Goal: Information Seeking & Learning: Find specific fact

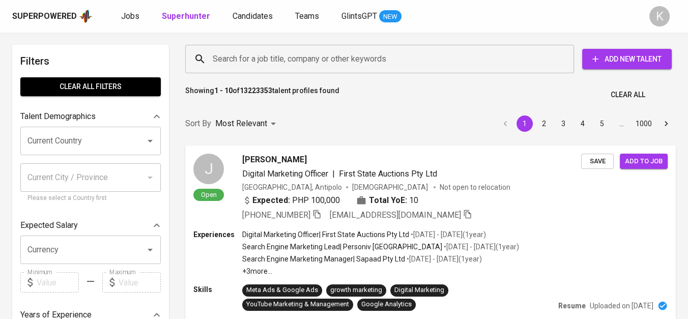
click at [280, 61] on input "Search for a job title, company or other keywords" at bounding box center [382, 58] width 344 height 19
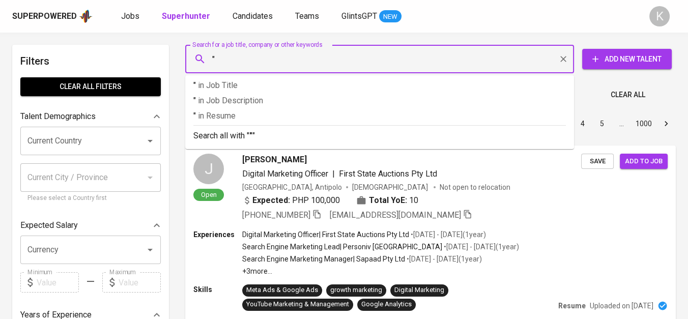
paste input "INDRILLCO HULU ENERGY"
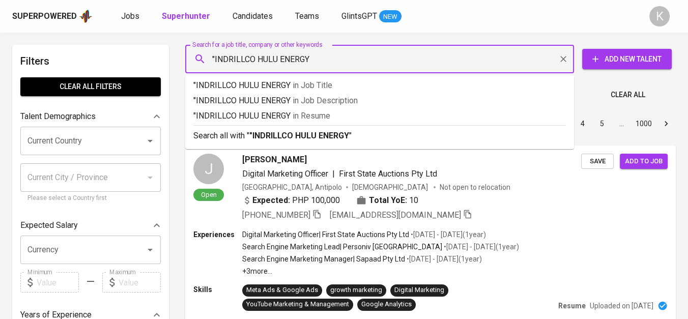
type input ""INDRILLCO HULU ENERGY""
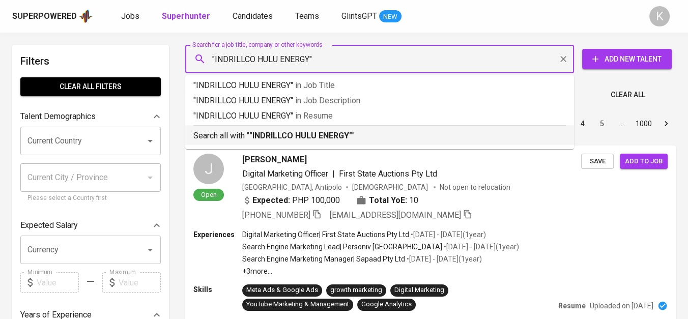
click at [304, 133] on b ""INDRILLCO HULU ENERGY"" at bounding box center [300, 136] width 103 height 10
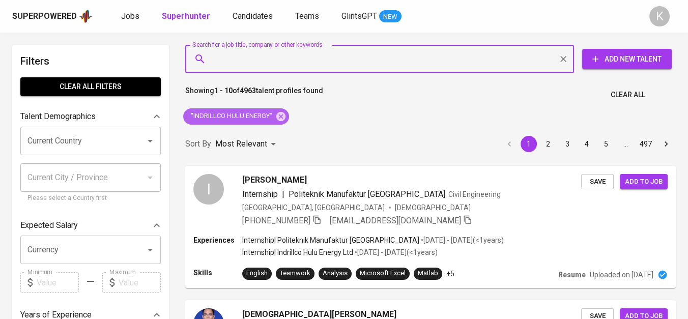
drag, startPoint x: 279, startPoint y: 115, endPoint x: 165, endPoint y: 2, distance: 161.1
click at [279, 115] on icon at bounding box center [280, 116] width 11 height 11
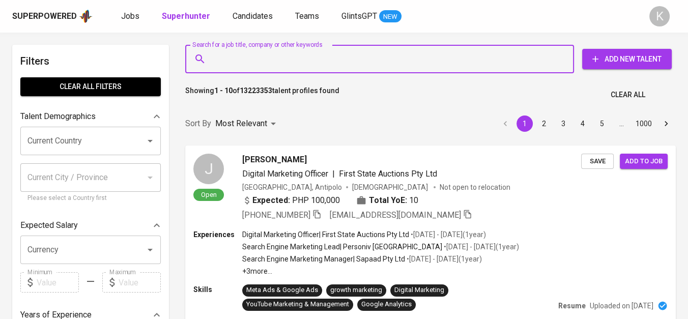
click at [327, 63] on input "Search for a job title, company or other keywords" at bounding box center [382, 58] width 344 height 19
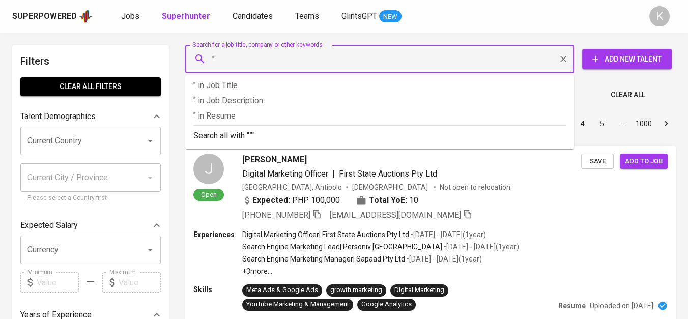
paste input "INDRILLCO HULU ENERGY"
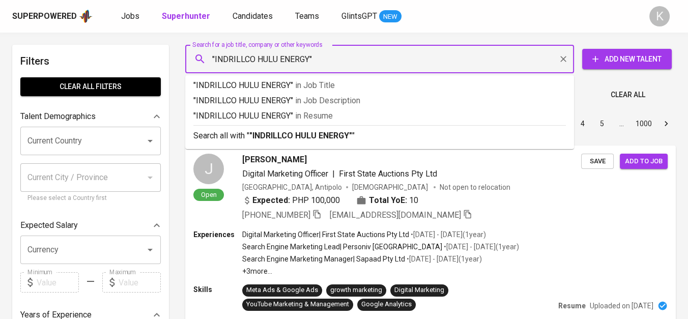
drag, startPoint x: 214, startPoint y: 57, endPoint x: 310, endPoint y: 66, distance: 96.6
click at [310, 66] on input ""INDRILLCO HULU ENERGY"" at bounding box center [382, 58] width 344 height 19
paste input "[PERSON_NAME]"
type input ""[PERSON_NAME]""
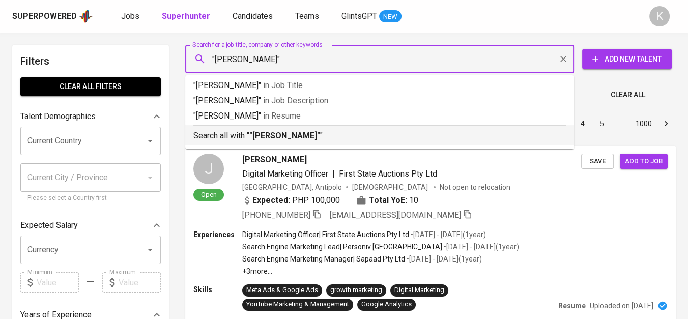
click at [279, 139] on b ""[PERSON_NAME]"" at bounding box center [284, 136] width 71 height 10
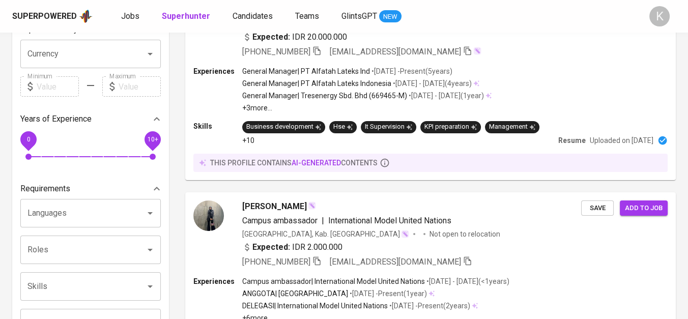
scroll to position [56, 0]
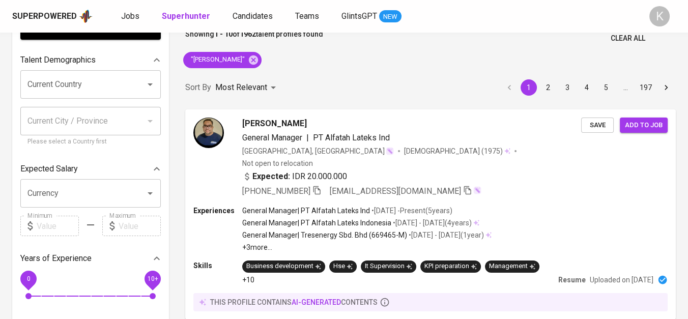
scroll to position [56, 0]
click at [318, 186] on icon "button" at bounding box center [316, 190] width 9 height 9
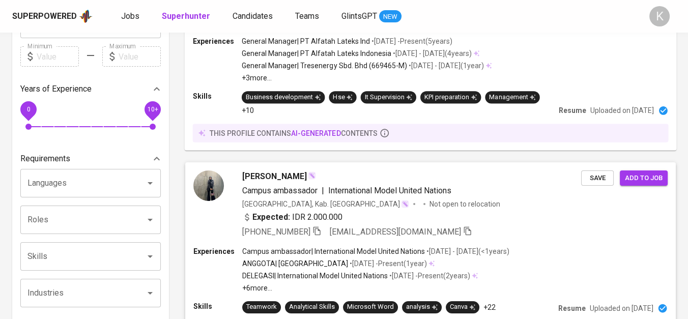
scroll to position [0, 0]
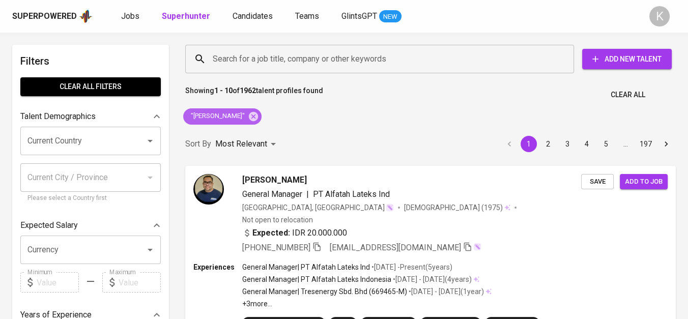
click at [248, 111] on icon at bounding box center [253, 116] width 11 height 11
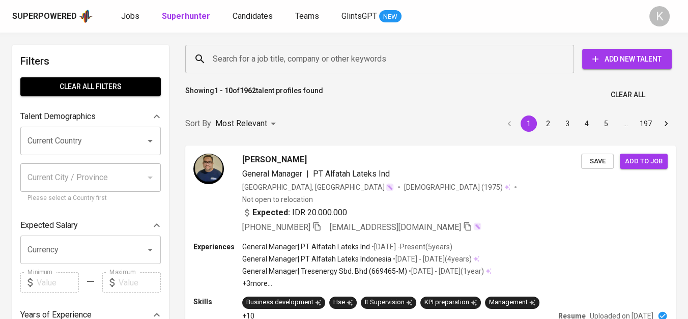
click at [267, 54] on input "Search for a job title, company or other keywords" at bounding box center [382, 58] width 344 height 19
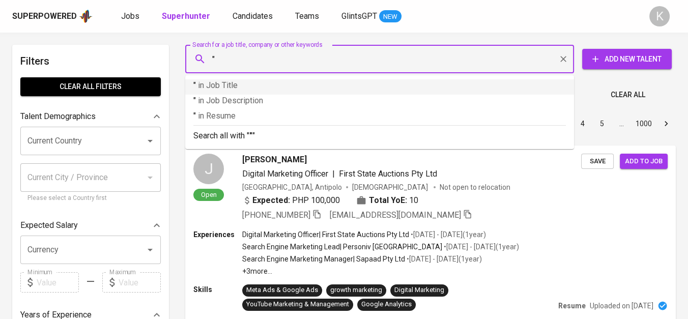
paste input "Inno SutrisnoLihat profil Inno Sutrisno"
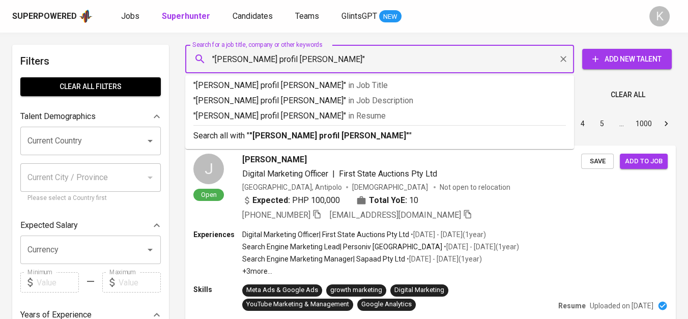
drag, startPoint x: 263, startPoint y: 56, endPoint x: 348, endPoint y: 65, distance: 85.4
click at [348, 65] on input ""Inno SutrisnoLihat profil Inno Sutrisno"" at bounding box center [382, 58] width 344 height 19
type input ""Inno Sutrisno""
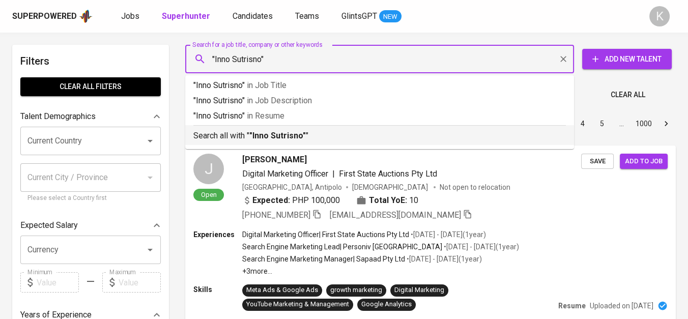
click at [278, 138] on b ""Inno Sutrisno"" at bounding box center [277, 136] width 56 height 10
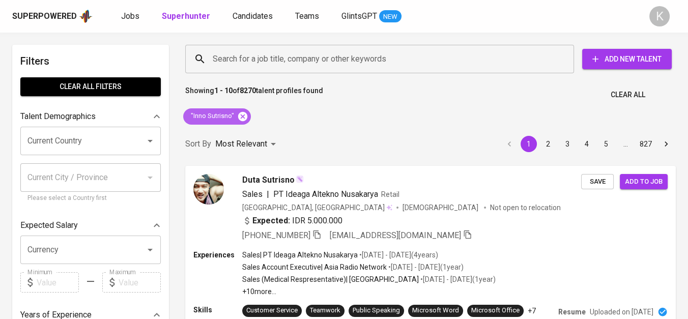
click at [245, 116] on icon at bounding box center [242, 115] width 9 height 9
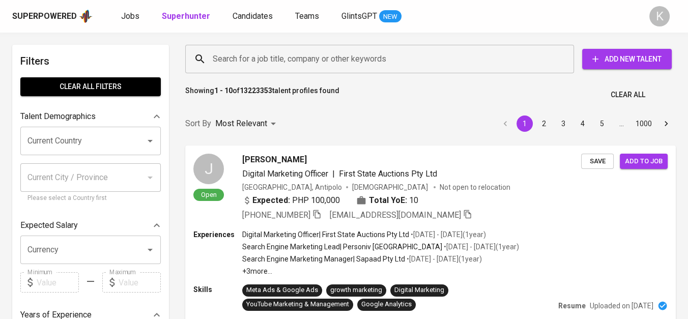
click at [302, 54] on input "Search for a job title, company or other keywords" at bounding box center [382, 58] width 344 height 19
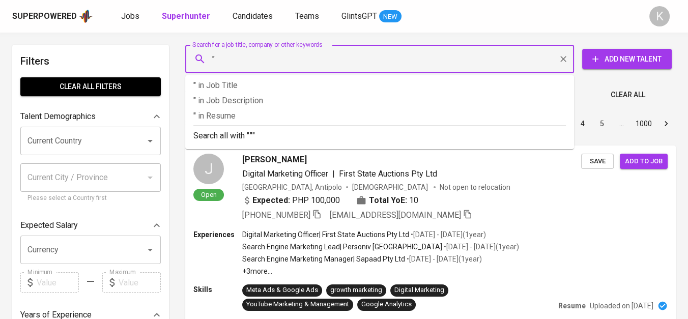
paste input "Ahmad Fahrizal"
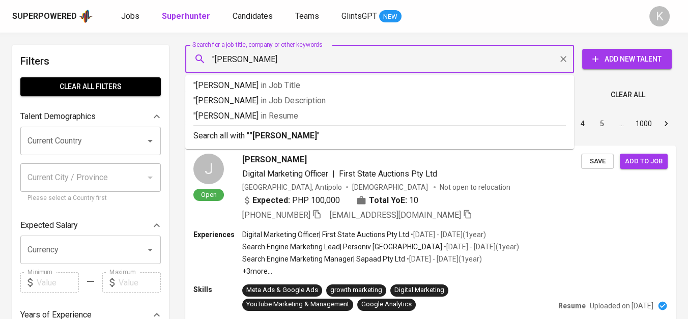
type input ""Ahmad Fahrizal""
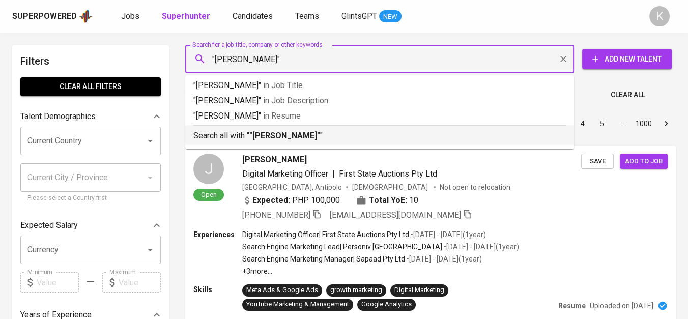
click at [306, 132] on b ""Ahmad Fahrizal"" at bounding box center [284, 136] width 71 height 10
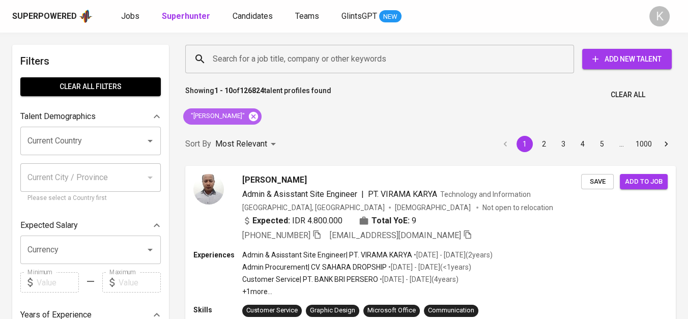
click at [249, 112] on icon at bounding box center [253, 115] width 9 height 9
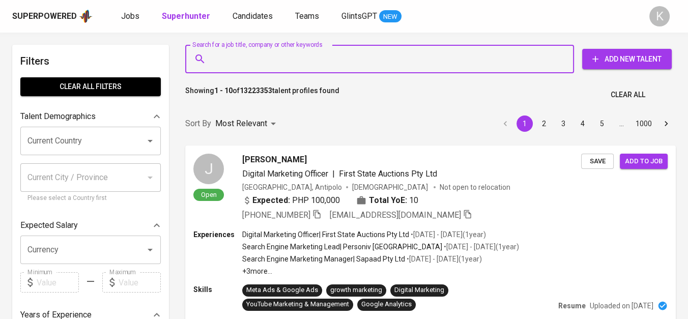
click at [283, 58] on input "Search for a job title, company or other keywords" at bounding box center [382, 58] width 344 height 19
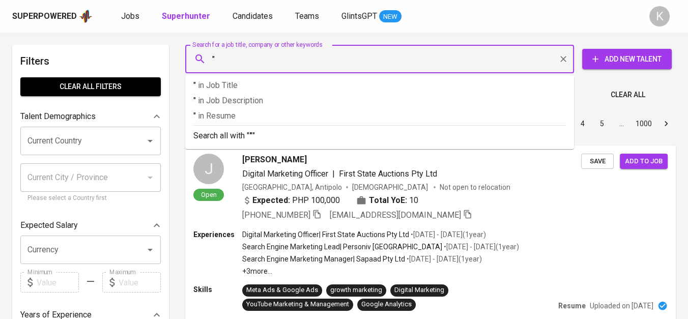
paste input "RIO OKTALihat profil RIO OKTA"
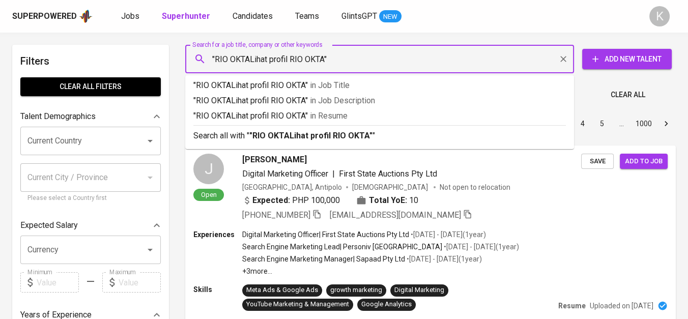
drag, startPoint x: 250, startPoint y: 58, endPoint x: 325, endPoint y: 72, distance: 76.5
click at [325, 71] on div ""RIO OKTALihat profil RIO OKTA" Search for a job title, company or other keywor…" at bounding box center [379, 59] width 389 height 28
type input ""RIO OKTA""
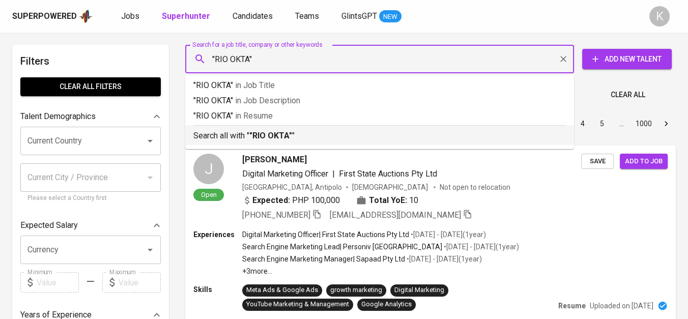
click at [296, 138] on p "Search all with " "RIO OKTA" "" at bounding box center [379, 136] width 372 height 12
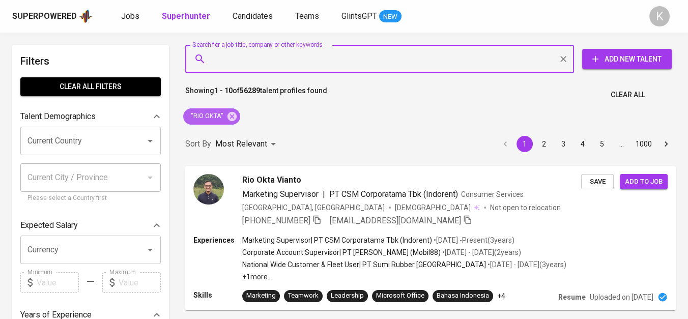
click at [233, 117] on icon at bounding box center [231, 116] width 11 height 11
